Goal: Information Seeking & Learning: Learn about a topic

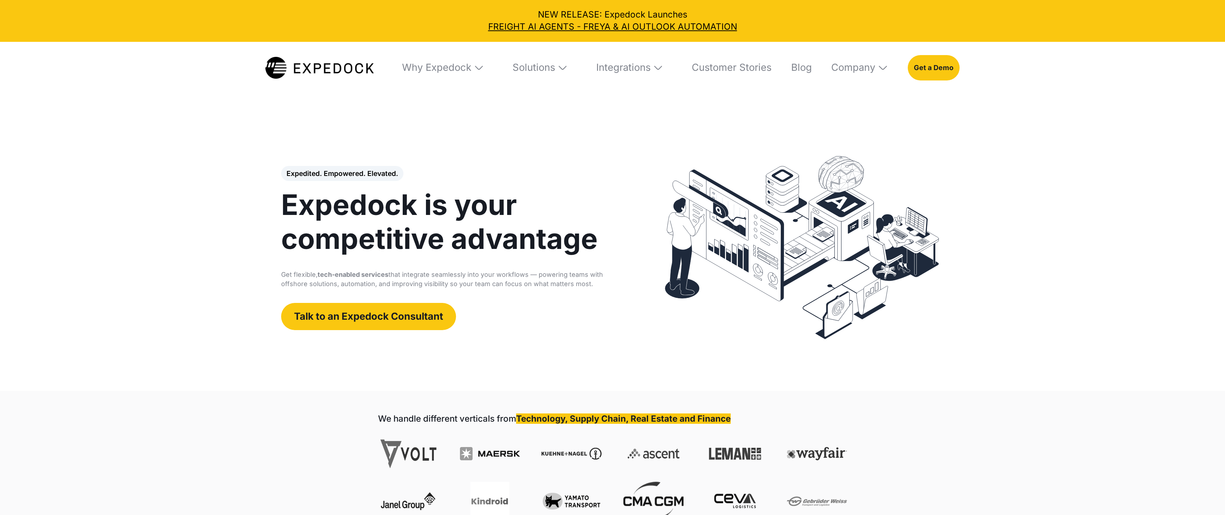
select select
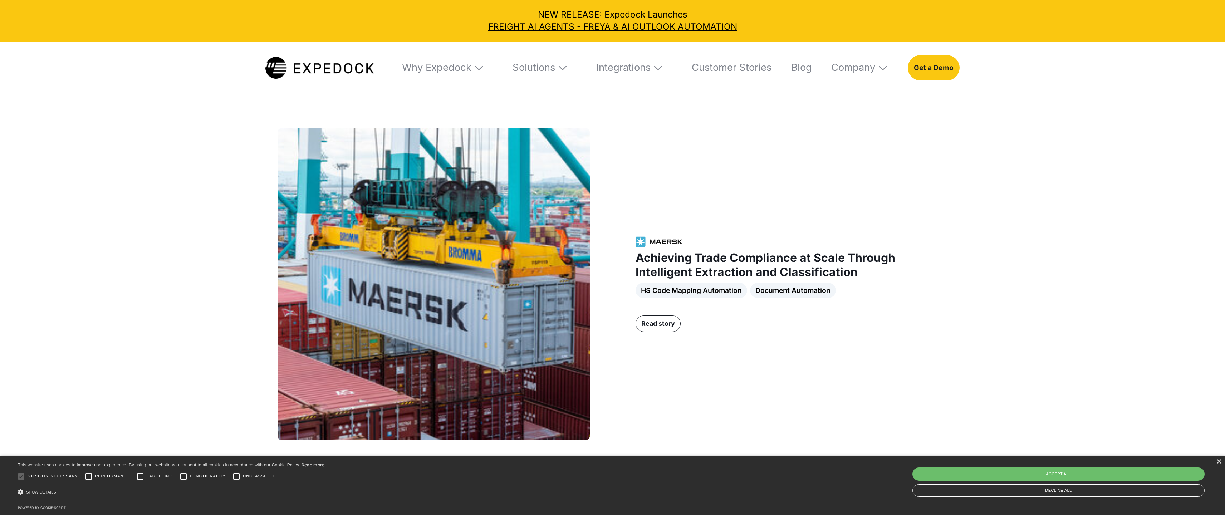
scroll to position [1359, 0]
click at [481, 68] on img at bounding box center [479, 67] width 11 height 11
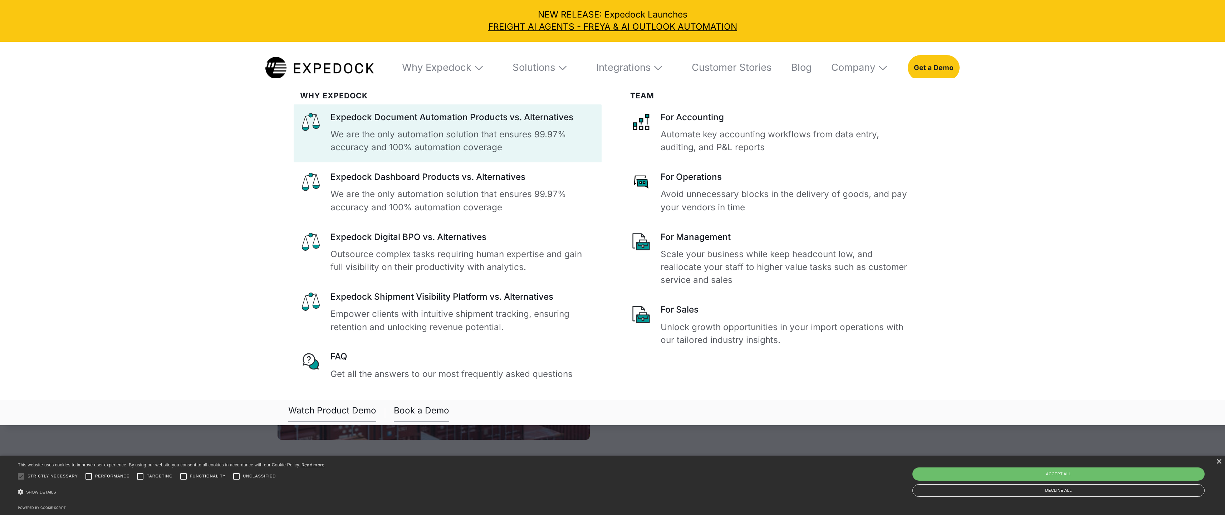
click at [433, 117] on div "Expedock Document Automation Products vs. Alternatives" at bounding box center [463, 117] width 265 height 12
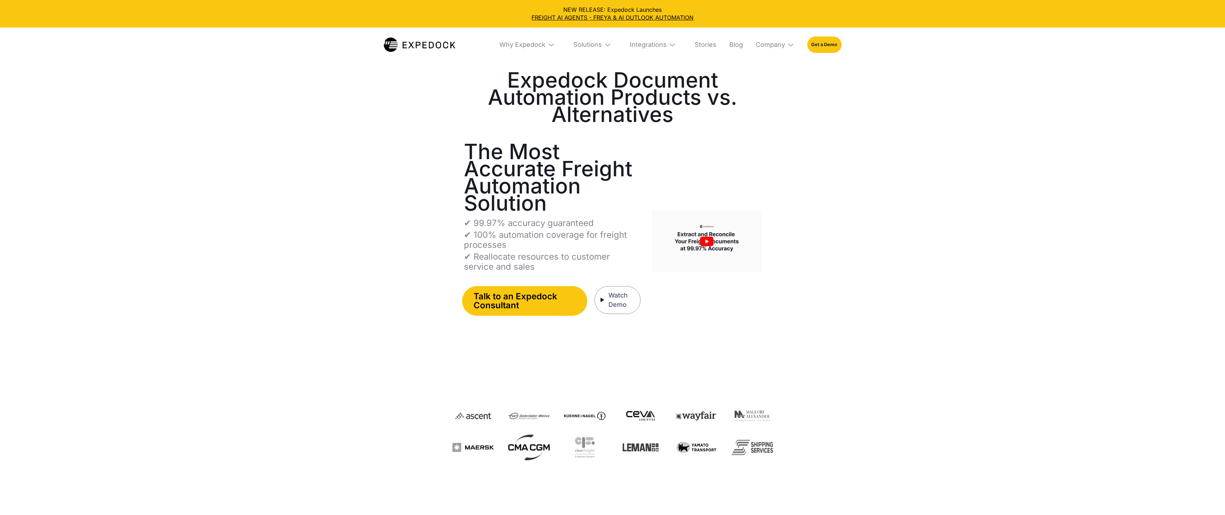
select select
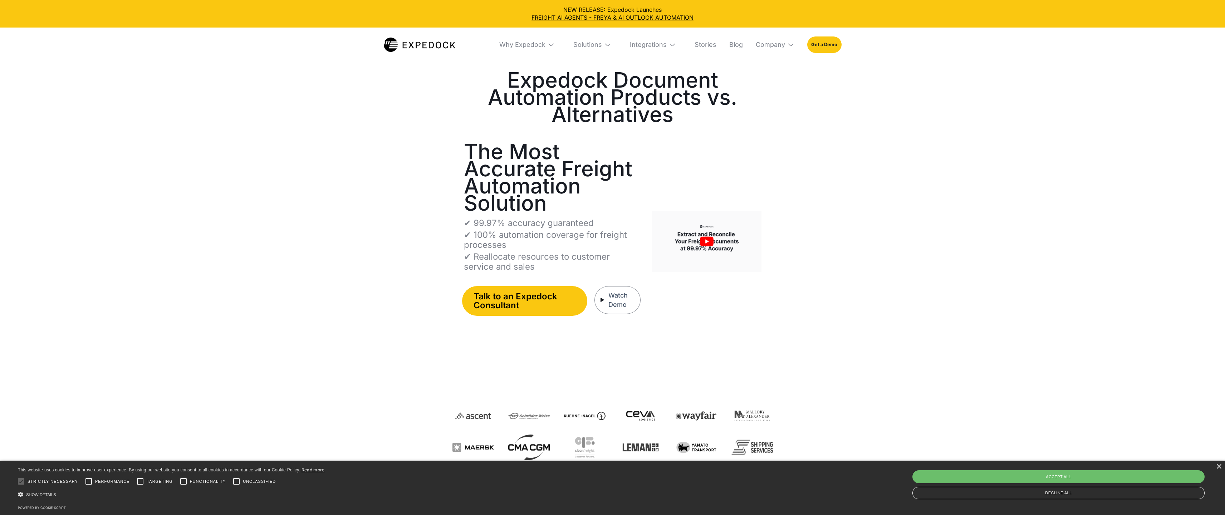
click at [703, 237] on img "open lightbox" at bounding box center [706, 242] width 109 height 62
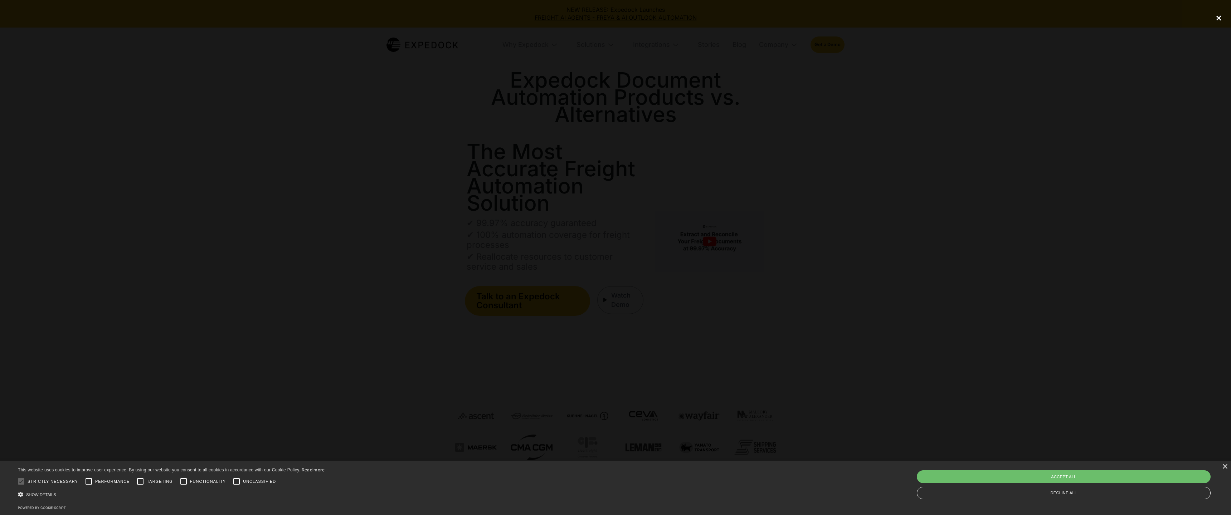
click at [1218, 21] on div "close lightbox" at bounding box center [1218, 18] width 24 height 16
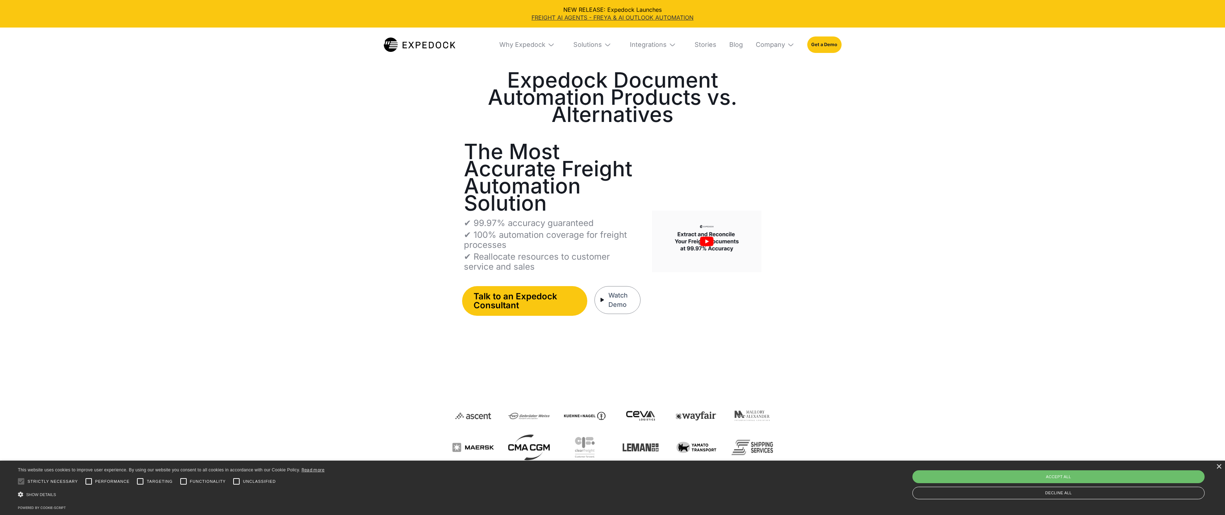
click at [579, 19] on link "FREIGHT AI AGENTS - FREYA & AI OUTLOOK AUTOMATION" at bounding box center [613, 18] width 1214 height 8
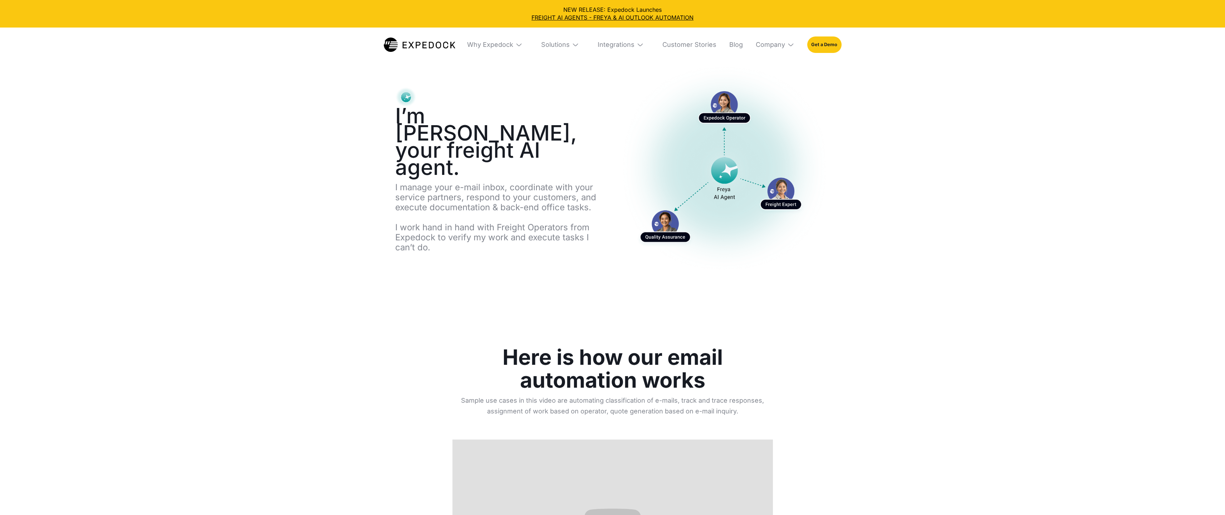
select select
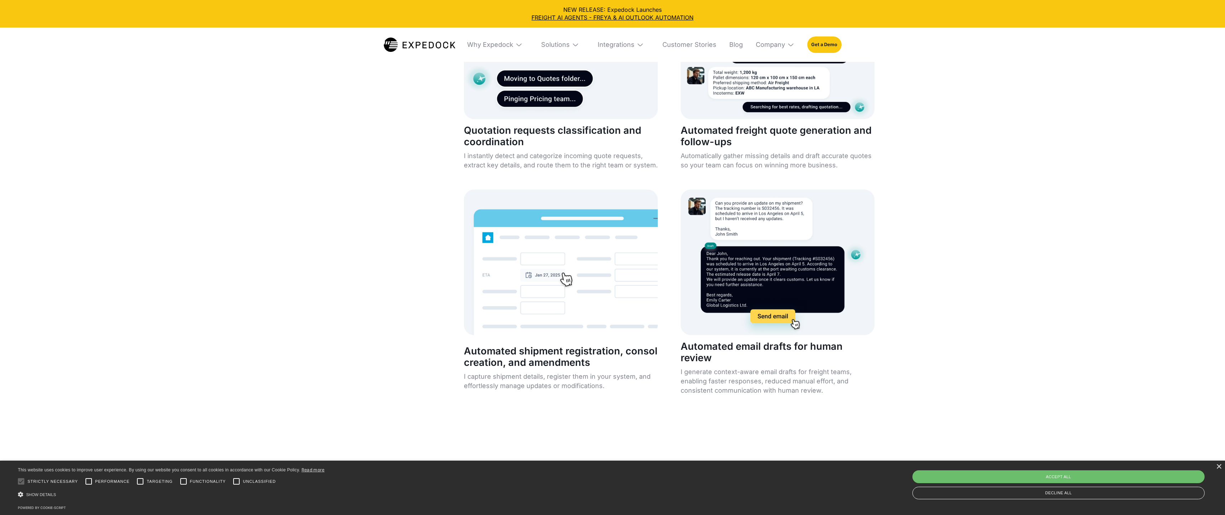
scroll to position [3548, 0]
